Goal: Transaction & Acquisition: Download file/media

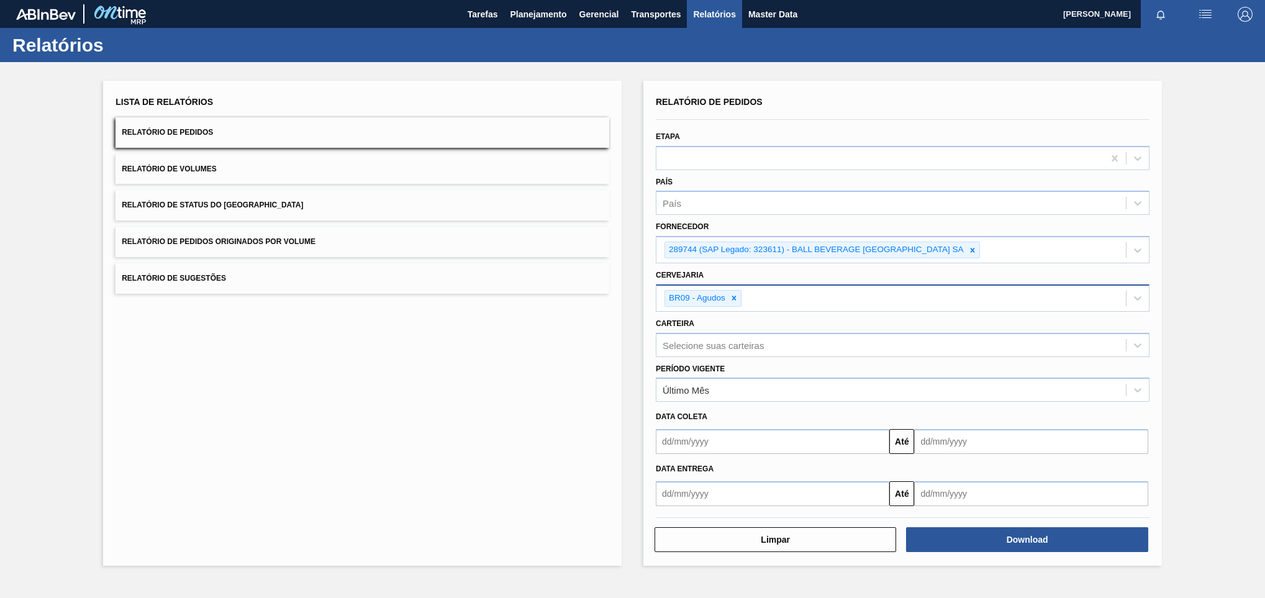
click at [743, 293] on div "BR09 - Agudos" at bounding box center [890, 298] width 469 height 25
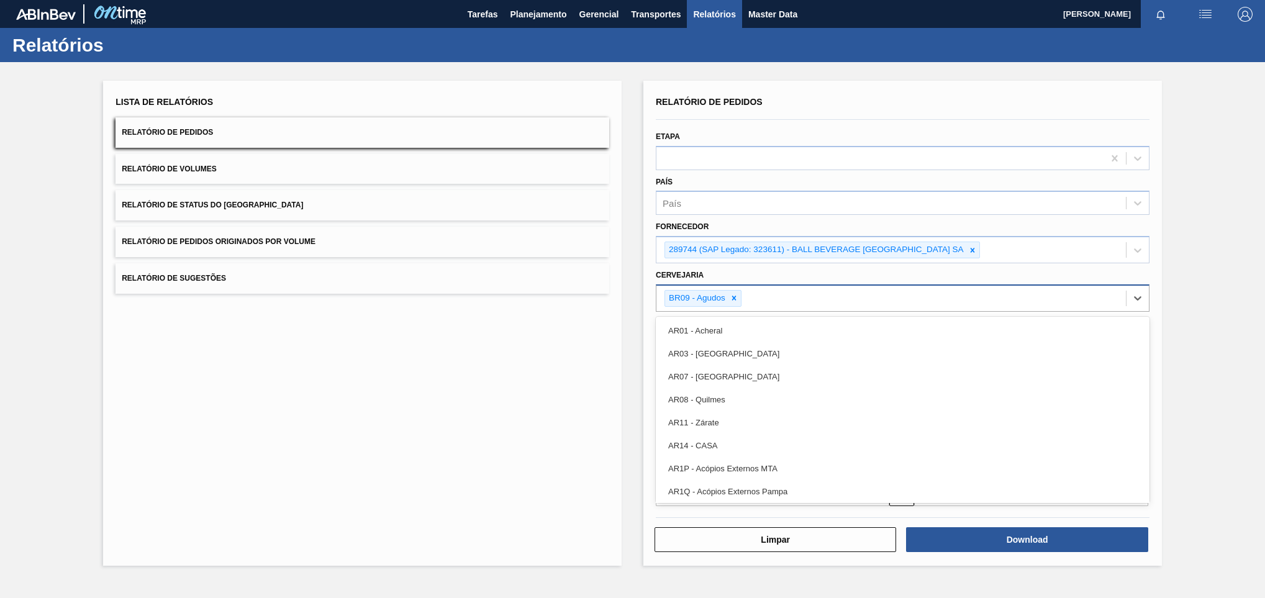
click at [742, 296] on div "BR09 - Agudos" at bounding box center [702, 298] width 77 height 17
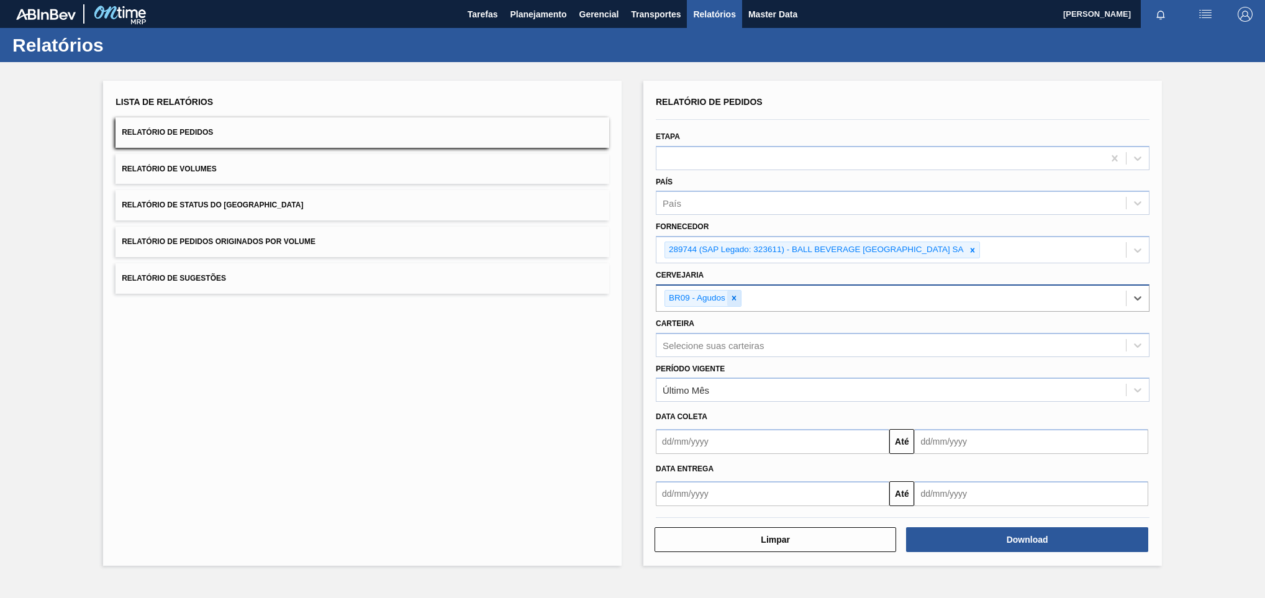
click at [732, 299] on icon at bounding box center [734, 298] width 9 height 9
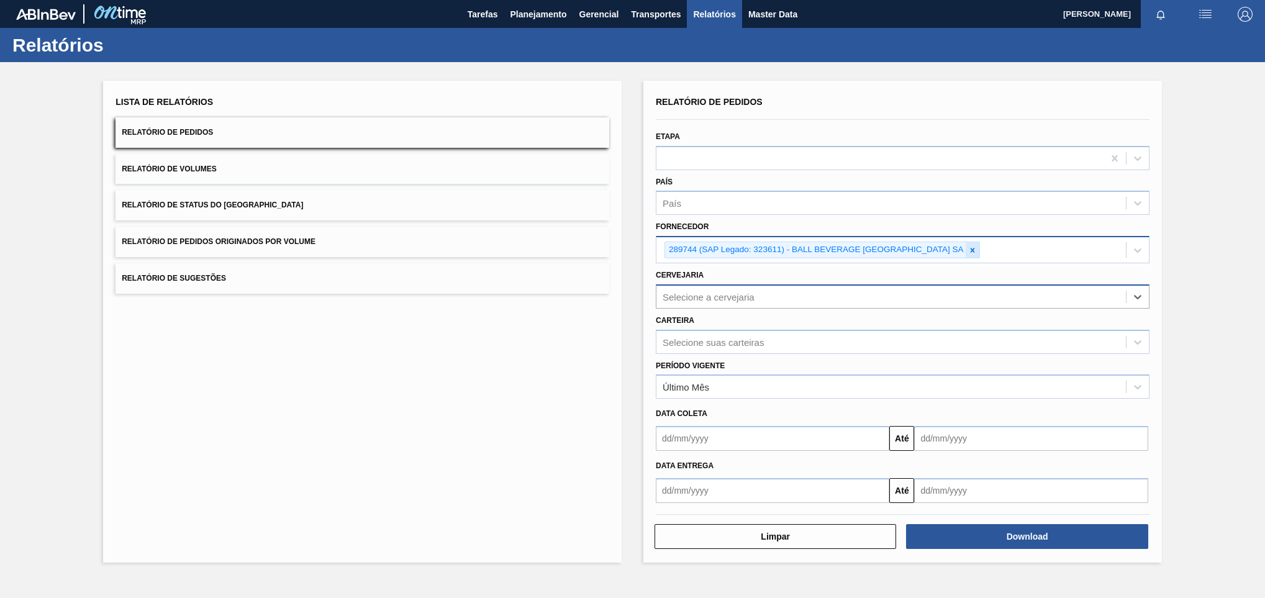
click at [975, 250] on icon at bounding box center [972, 250] width 9 height 9
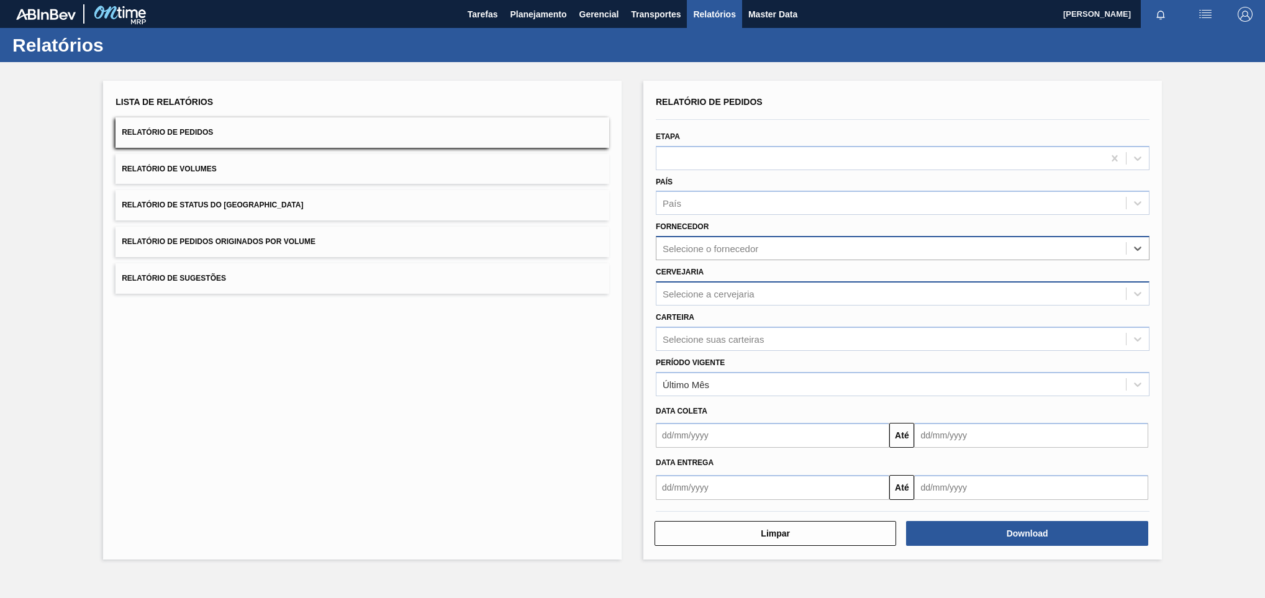
drag, startPoint x: 755, startPoint y: 226, endPoint x: 753, endPoint y: 246, distance: 19.9
click at [753, 243] on div "Fornecedor option 289744 (SAP Legado: 323611) - BALL BEVERAGE [GEOGRAPHIC_DATA]…" at bounding box center [903, 239] width 494 height 42
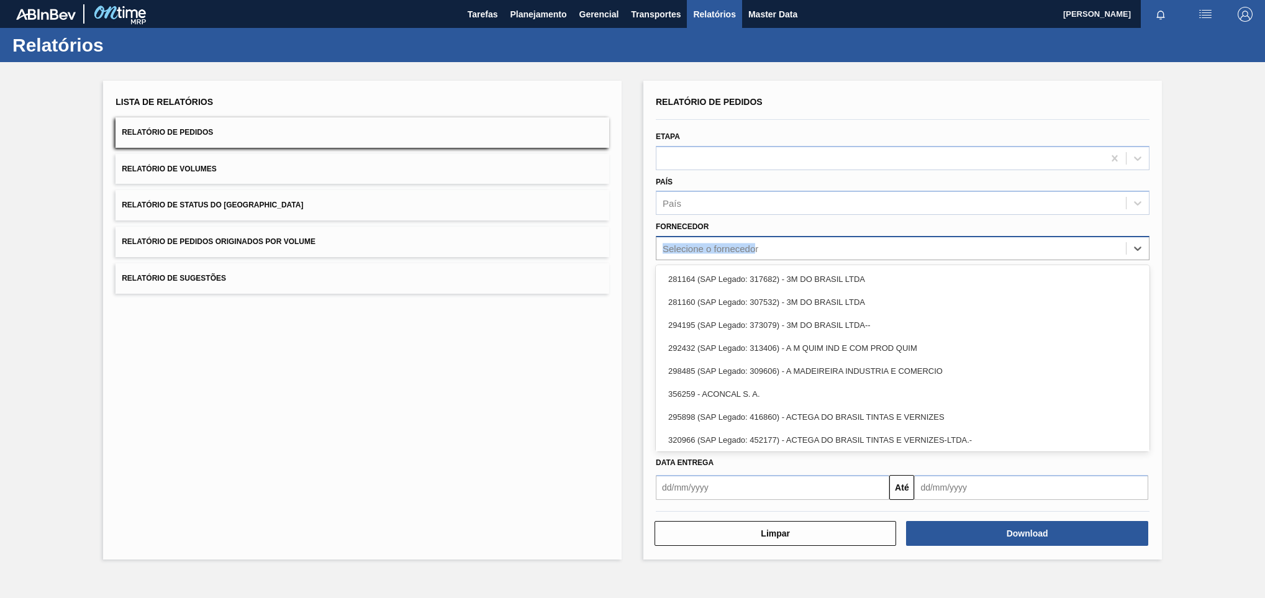
drag, startPoint x: 753, startPoint y: 246, endPoint x: 757, endPoint y: 255, distance: 10.0
click at [757, 255] on div "Selecione o fornecedor" at bounding box center [890, 249] width 469 height 18
paste input "320622"
type input "320622"
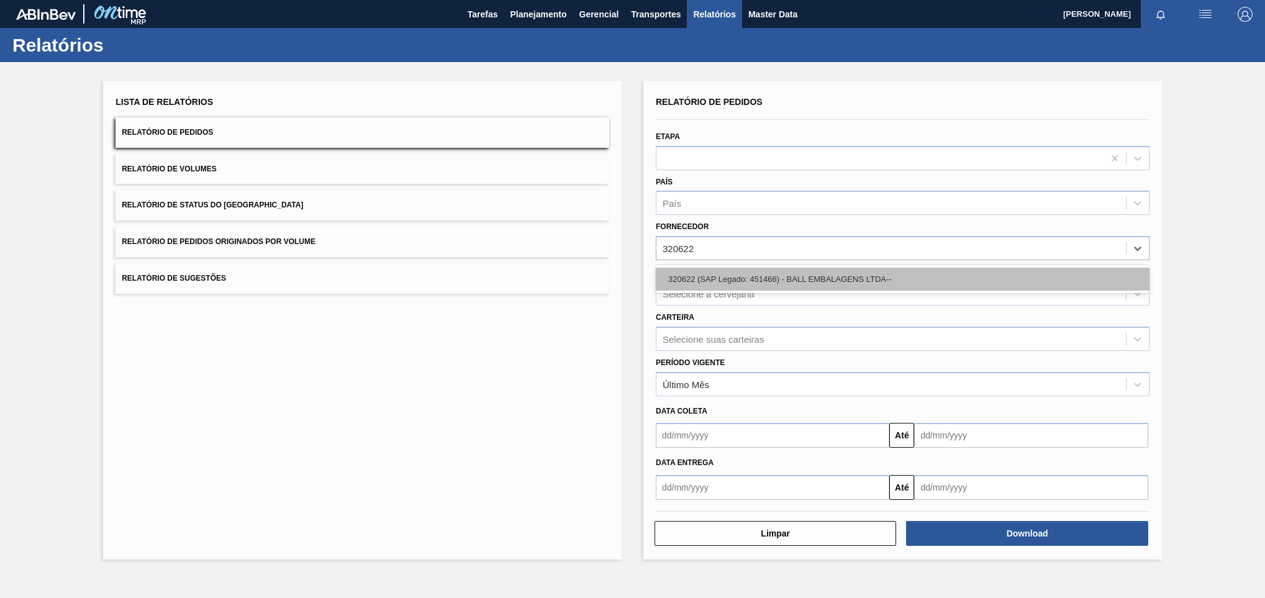
click at [723, 285] on div "320622 (SAP Legado: 451466) - BALL EMBALAGENS LTDA--" at bounding box center [903, 279] width 494 height 23
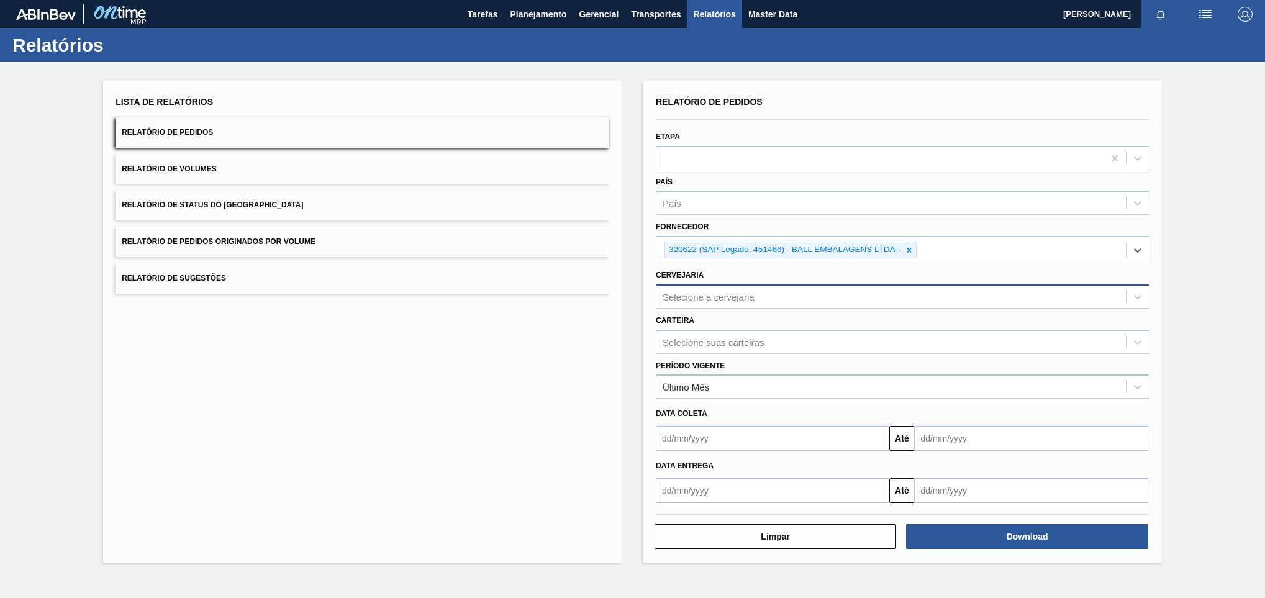
click at [725, 293] on div "Selecione a cervejaria" at bounding box center [709, 296] width 92 height 11
type input "pir"
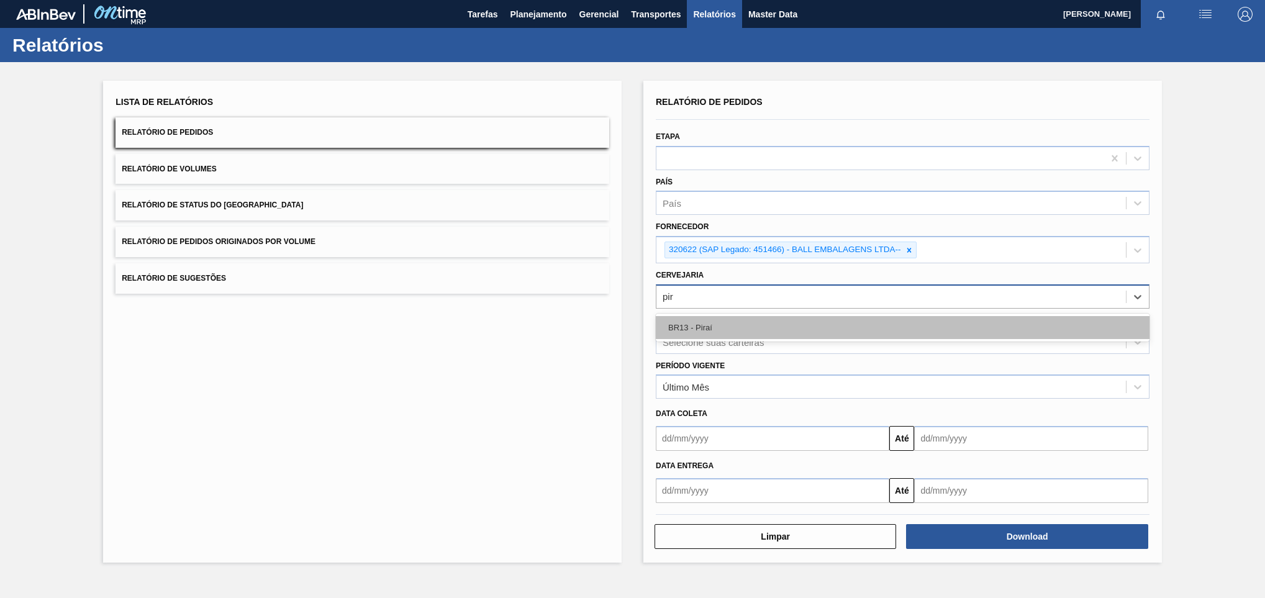
click at [820, 321] on div "BR13 - Piraí" at bounding box center [903, 327] width 494 height 23
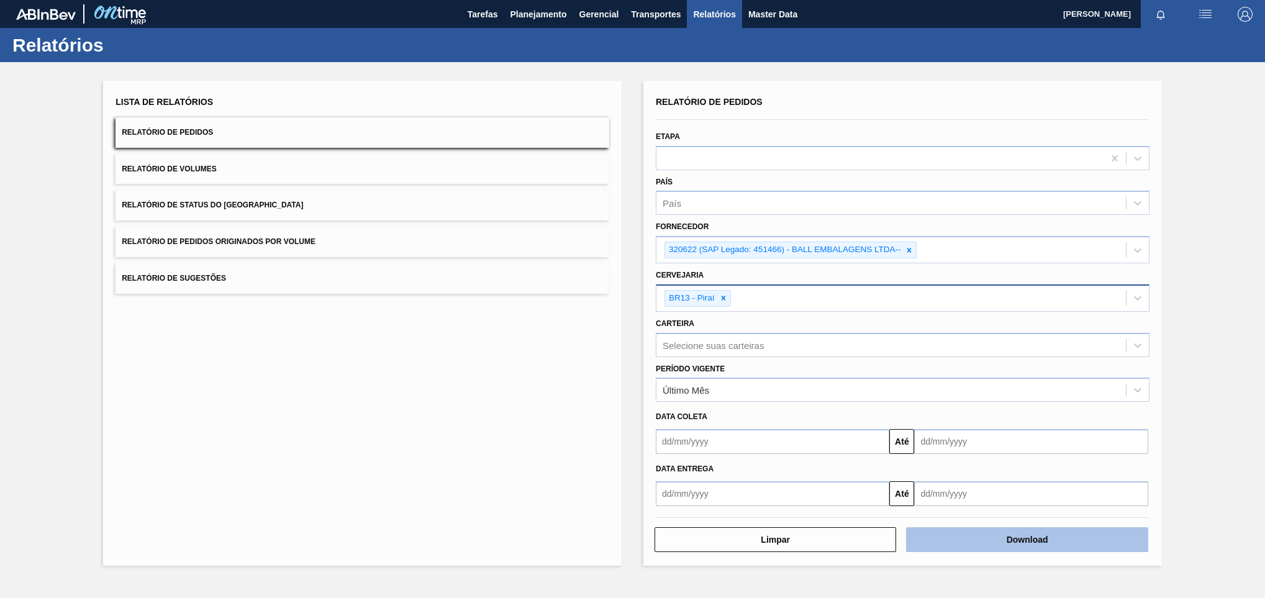
click at [1003, 535] on button "Download" at bounding box center [1027, 539] width 242 height 25
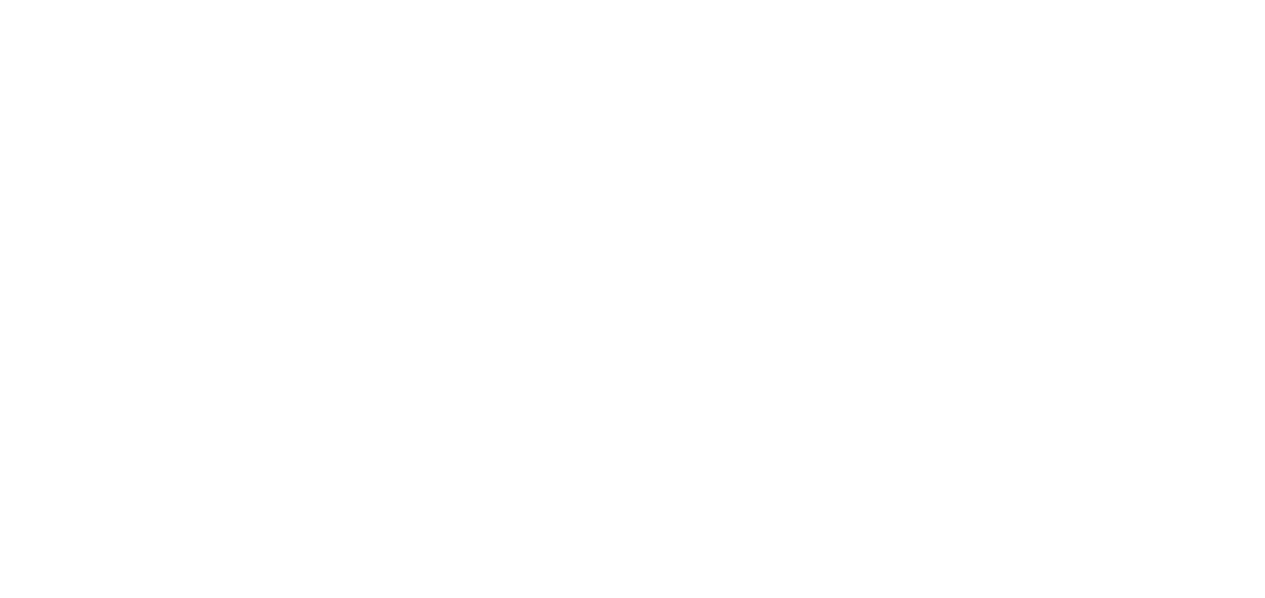
click at [409, 0] on html at bounding box center [632, 0] width 1265 height 0
